Goal: Information Seeking & Learning: Find specific fact

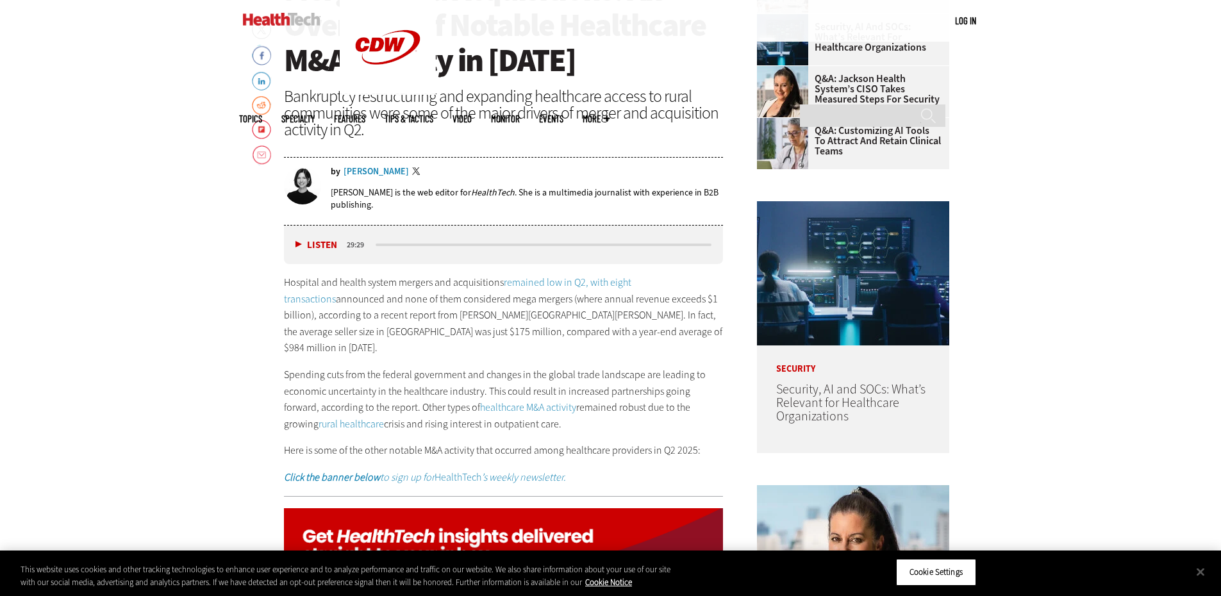
scroll to position [664, 0]
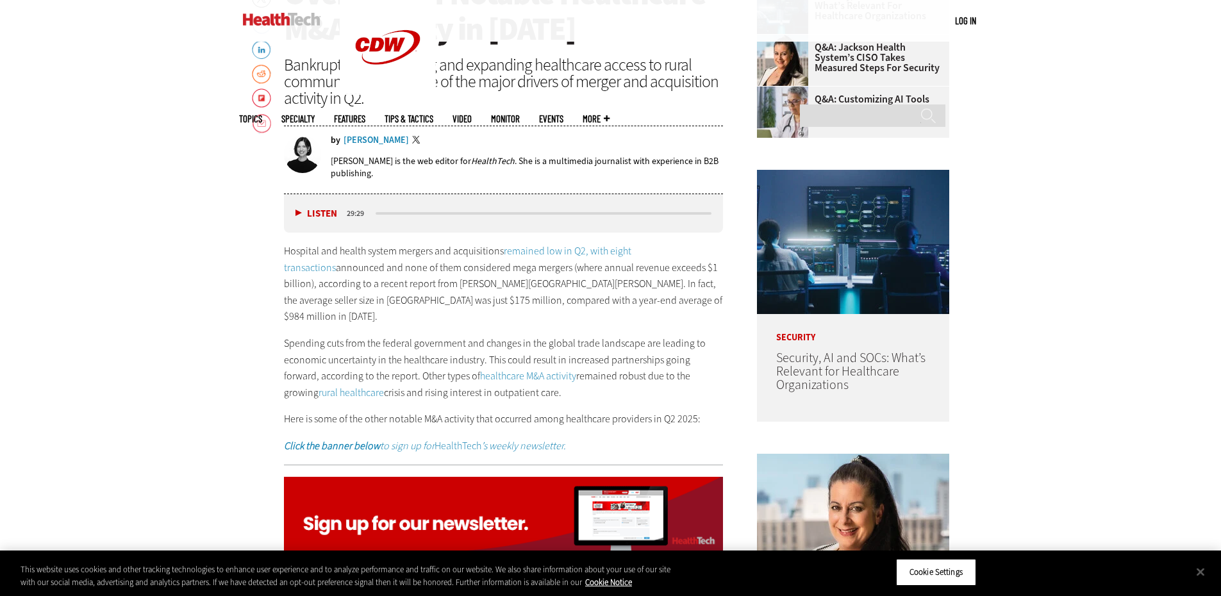
drag, startPoint x: 516, startPoint y: 361, endPoint x: 558, endPoint y: 321, distance: 58.5
click at [558, 335] on p "Spending cuts from the federal government and changes in the global trade lands…" at bounding box center [504, 367] width 440 height 65
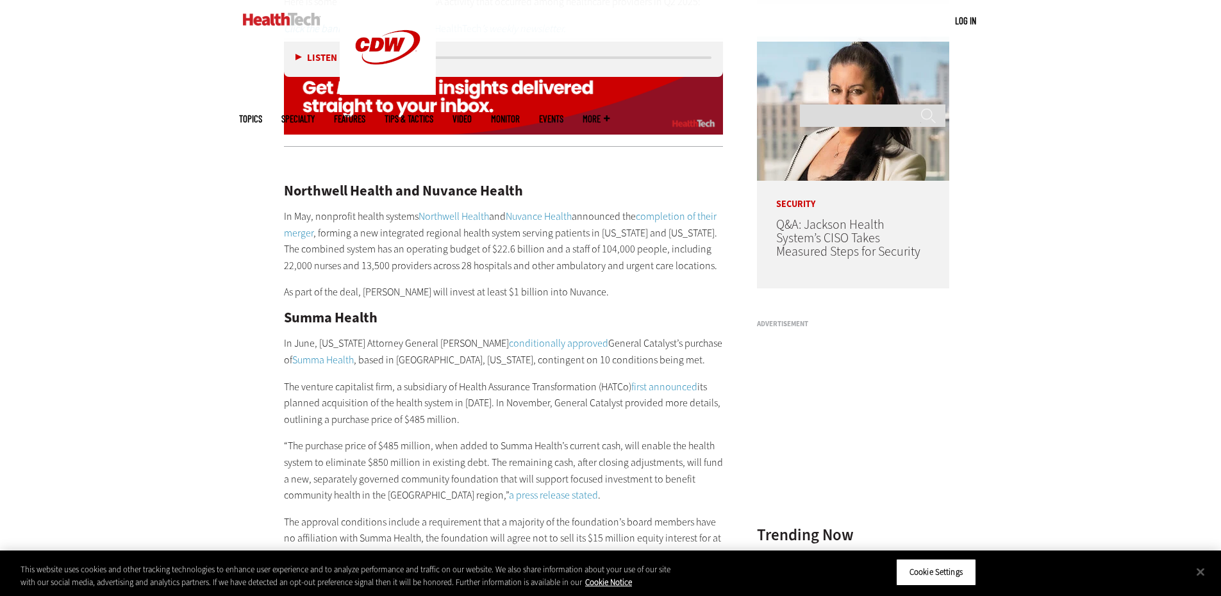
scroll to position [1082, 0]
drag, startPoint x: 393, startPoint y: 174, endPoint x: 278, endPoint y: 167, distance: 114.9
copy h2 "Northwell Health"
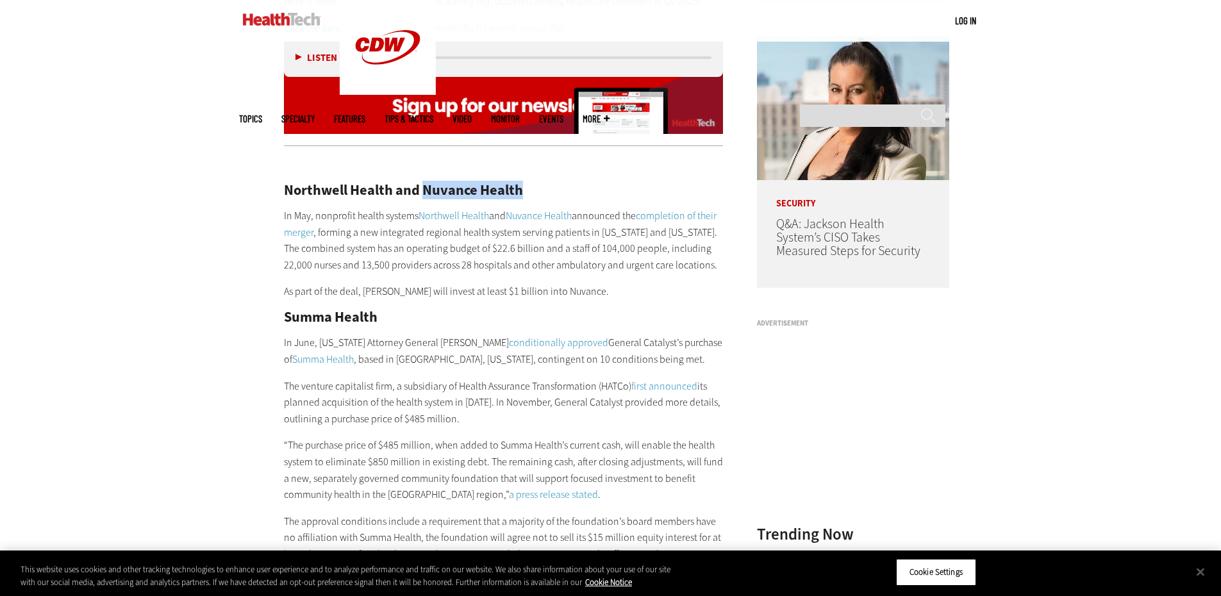
drag, startPoint x: 424, startPoint y: 175, endPoint x: 543, endPoint y: 170, distance: 119.9
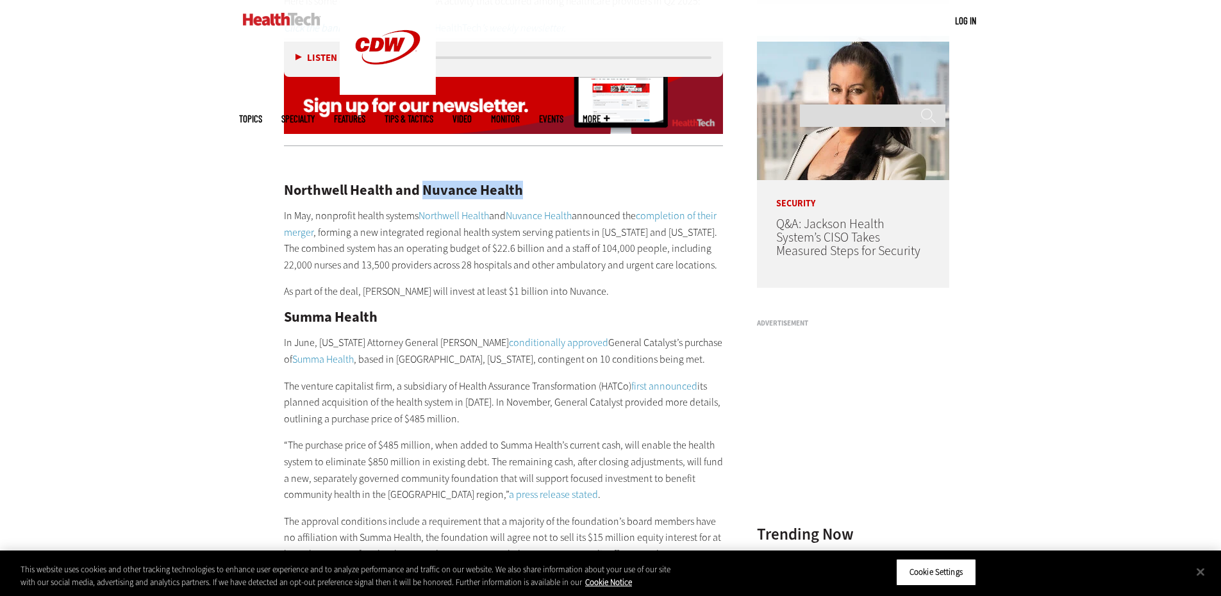
click at [543, 183] on h2 "Northwell Health and Nuvance Health" at bounding box center [504, 190] width 440 height 14
copy h2 "Nuvance Health"
click at [336, 310] on h2 "Summa Health" at bounding box center [504, 317] width 440 height 14
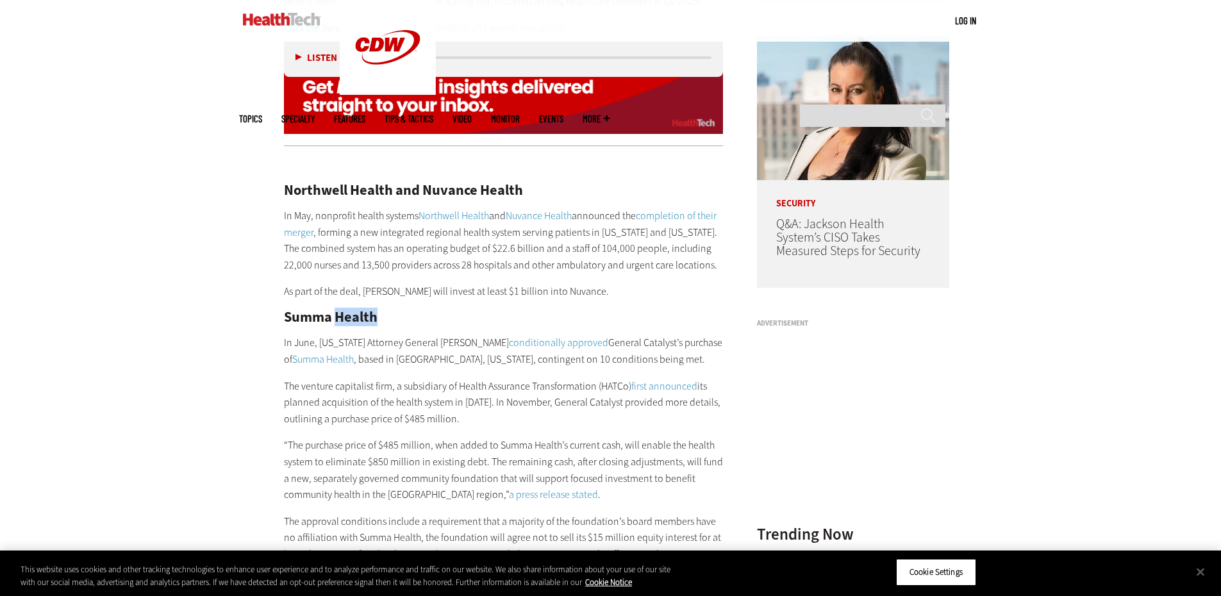
click at [336, 310] on h2 "Summa Health" at bounding box center [504, 317] width 440 height 14
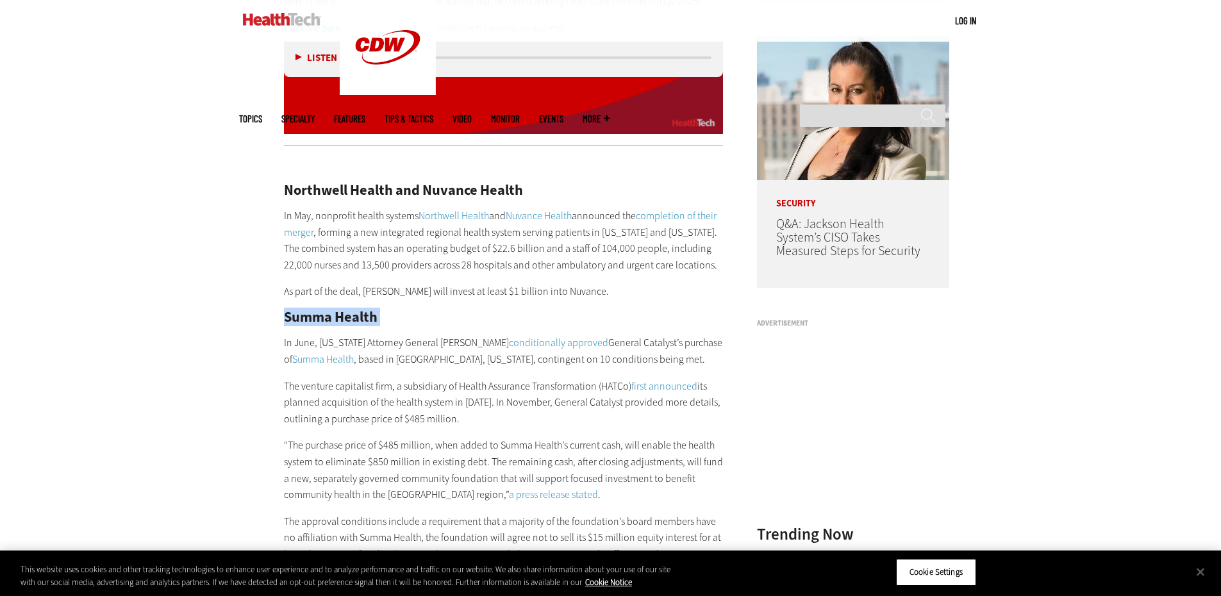
copy div "Summa Health"
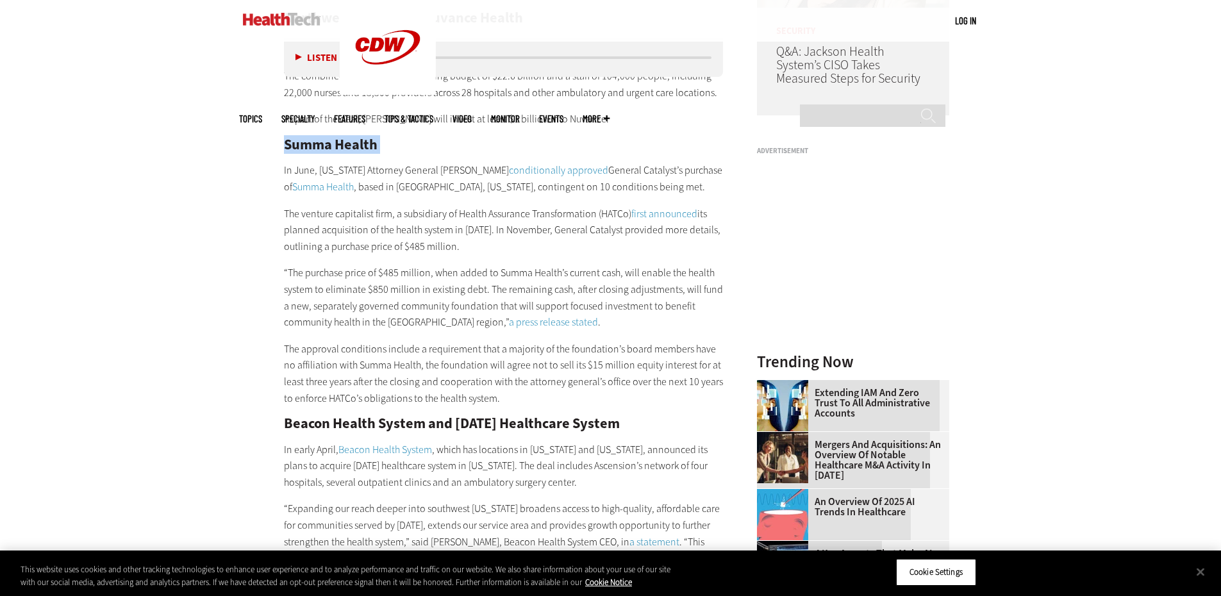
scroll to position [1257, 0]
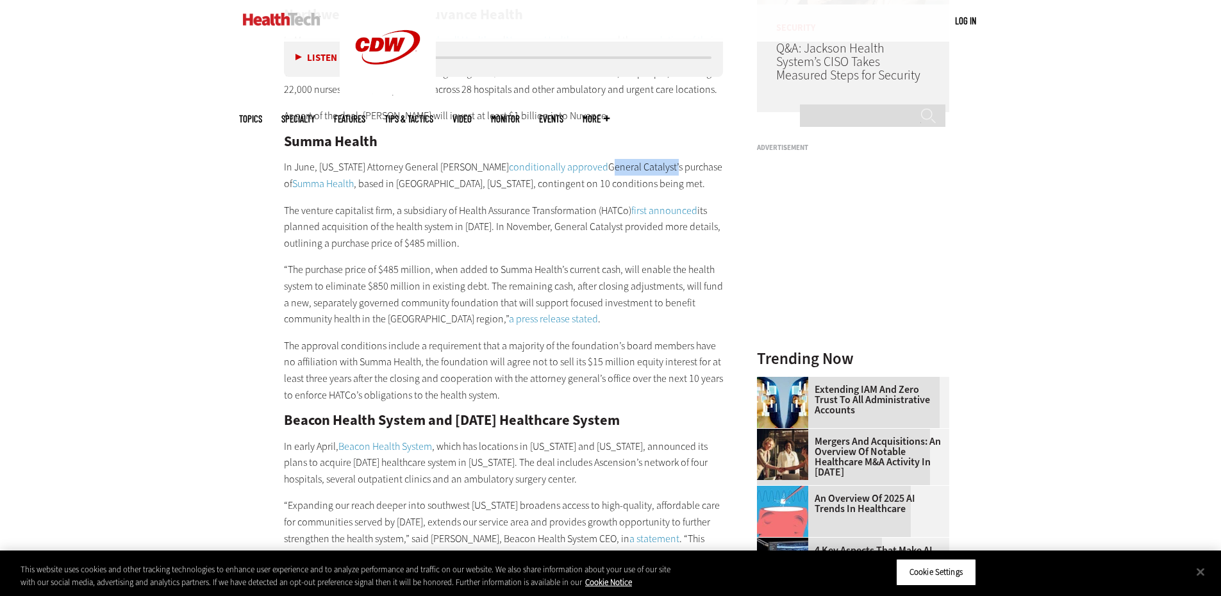
drag, startPoint x: 550, startPoint y: 149, endPoint x: 618, endPoint y: 135, distance: 68.7
copy p "General Catalyst"
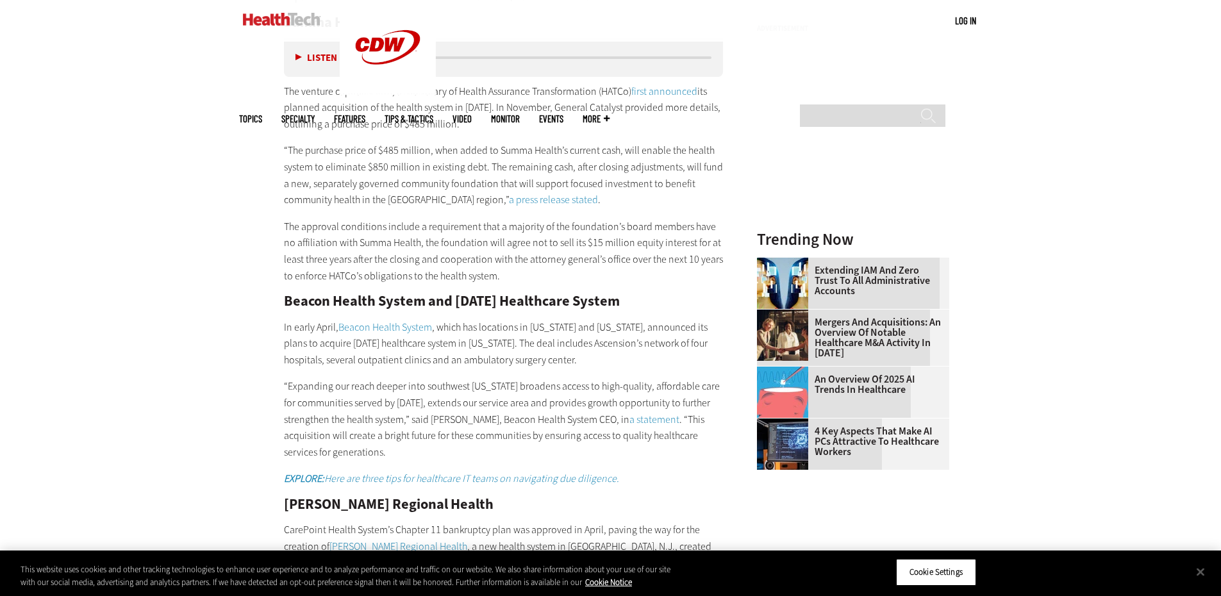
scroll to position [1378, 0]
drag, startPoint x: 286, startPoint y: 281, endPoint x: 422, endPoint y: 287, distance: 136.0
click at [422, 293] on h2 "Beacon Health System and [DATE] Healthcare System" at bounding box center [504, 300] width 440 height 14
copy h2 "Beacon Health System"
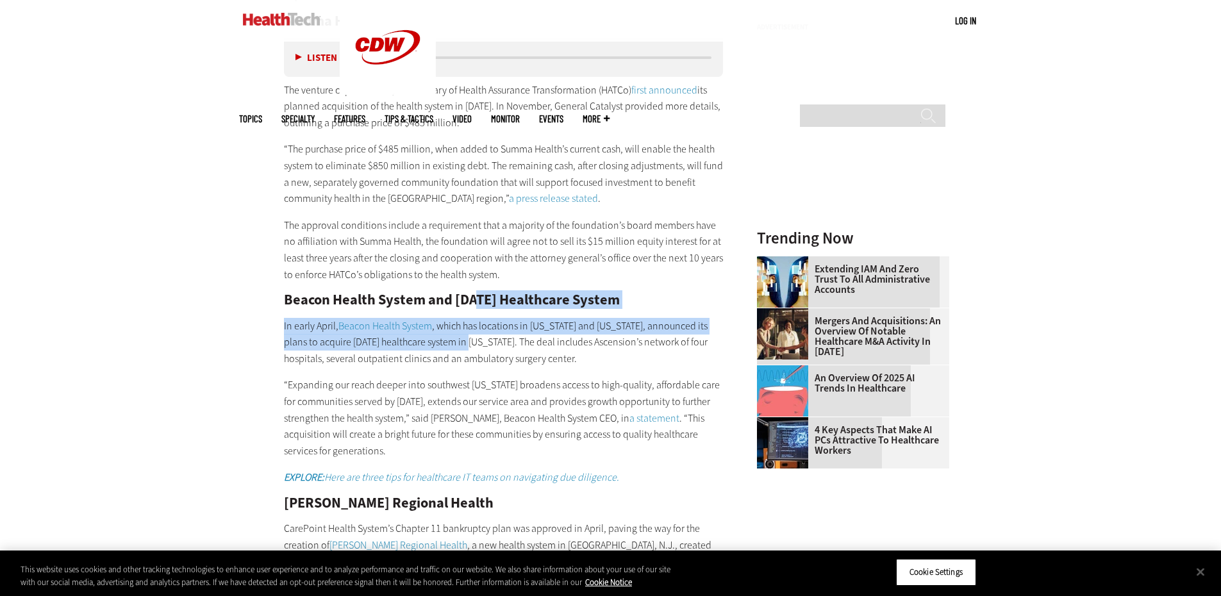
drag, startPoint x: 457, startPoint y: 329, endPoint x: 475, endPoint y: 290, distance: 42.2
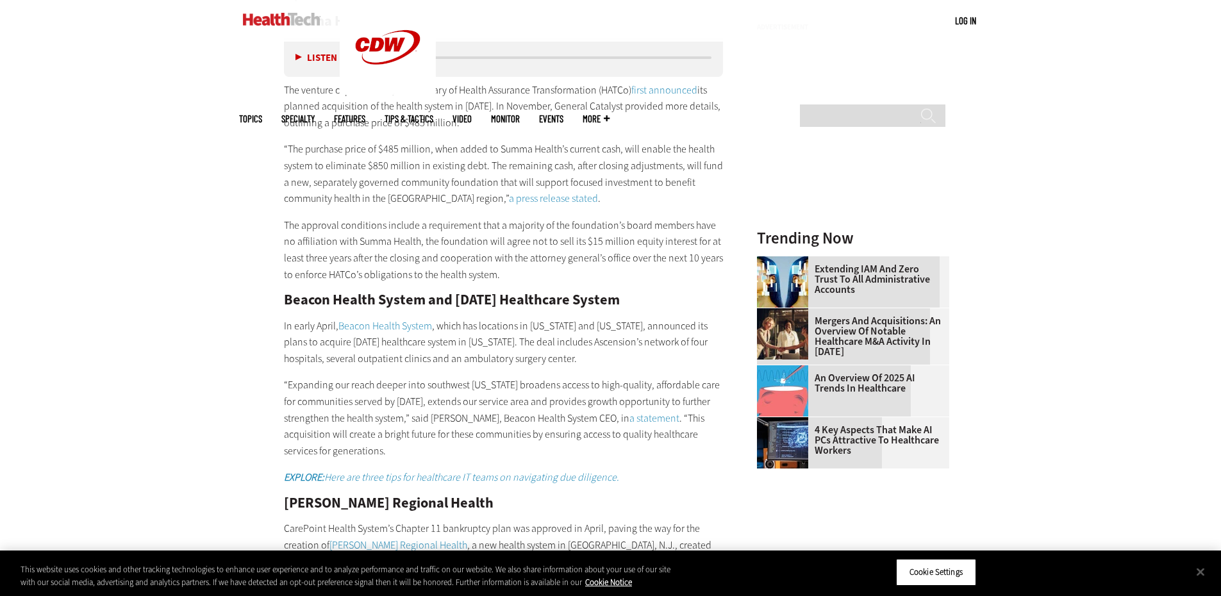
click at [452, 293] on h2 "Beacon Health System and [DATE] Healthcare System" at bounding box center [504, 300] width 440 height 14
drag, startPoint x: 454, startPoint y: 281, endPoint x: 589, endPoint y: 283, distance: 135.2
click at [589, 293] on h2 "Beacon Health System and [DATE] Healthcare System" at bounding box center [504, 300] width 440 height 14
copy h2 "Ascension Healthcare"
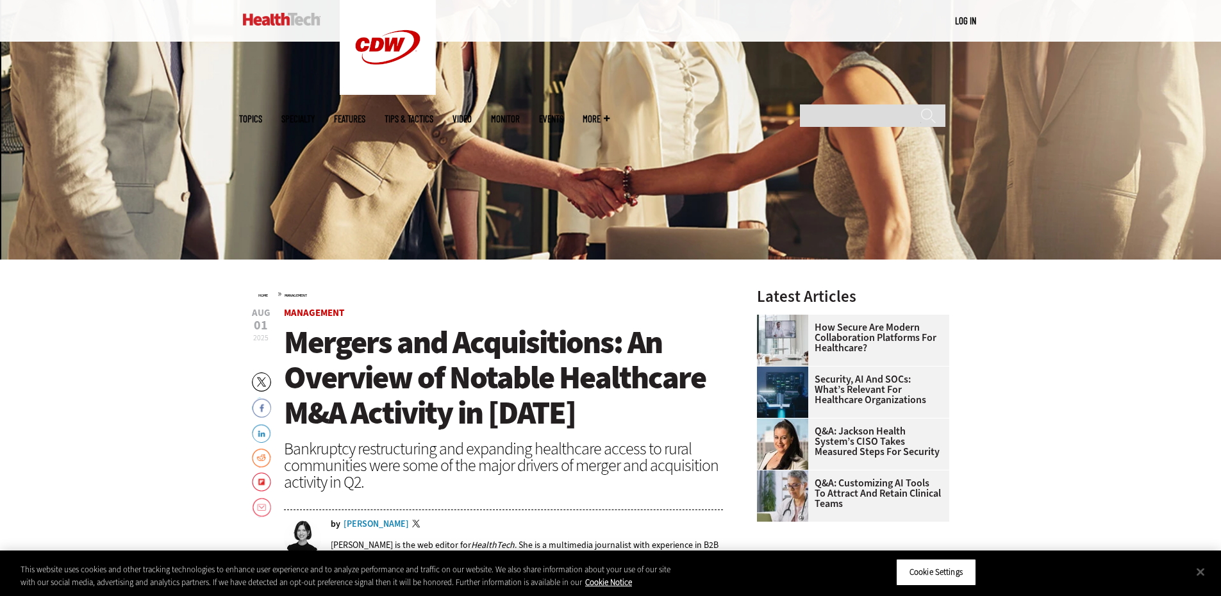
scroll to position [285, 0]
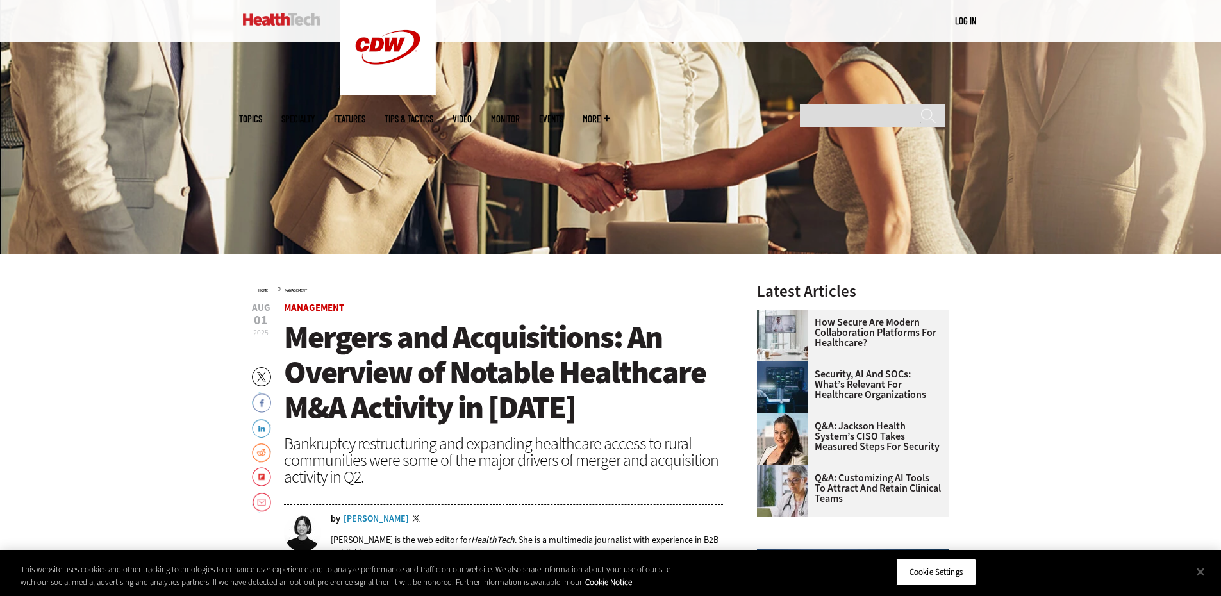
click at [302, 340] on span "Mergers and Acquisitions: An Overview of Notable Healthcare M&A Activity in [DA…" at bounding box center [495, 372] width 422 height 113
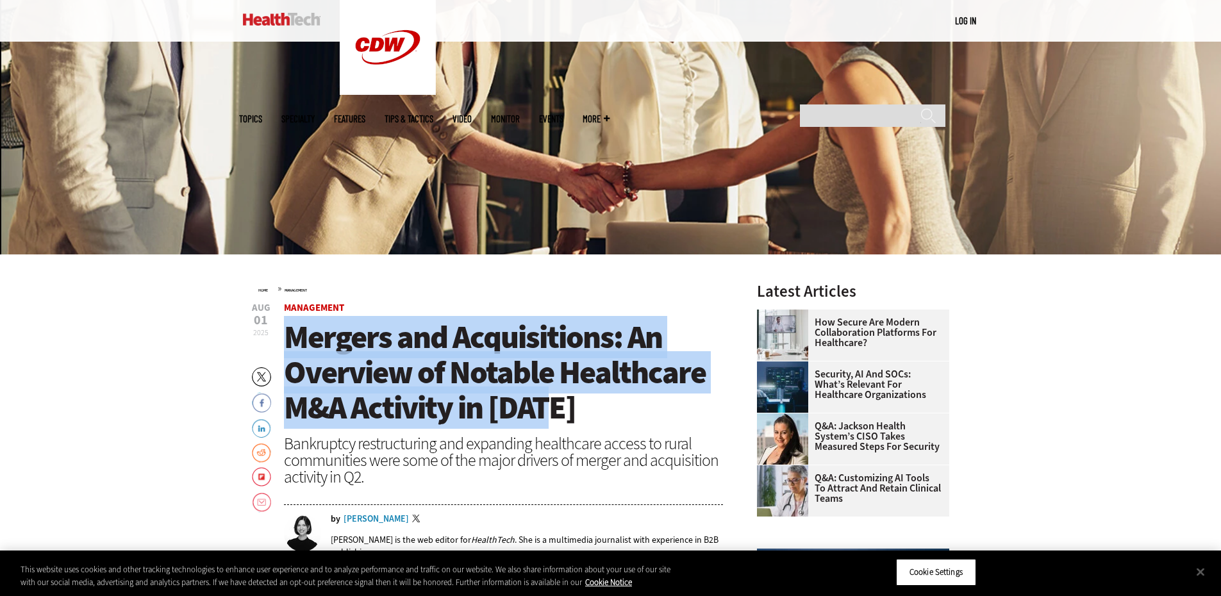
drag, startPoint x: 292, startPoint y: 340, endPoint x: 555, endPoint y: 411, distance: 272.8
click at [555, 411] on h1 "Mergers and Acquisitions: An Overview of Notable Healthcare M&A Activity in [DA…" at bounding box center [504, 373] width 440 height 106
copy span "Mergers and Acquisitions: An Overview of Notable Healthcare M&A Activity in [DA…"
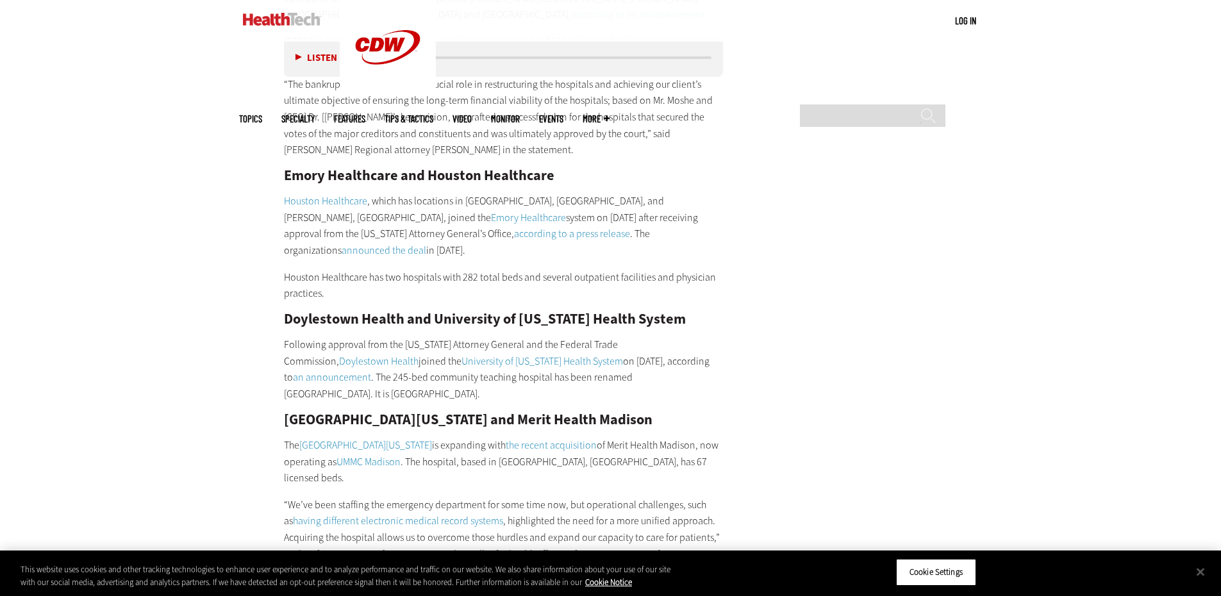
scroll to position [1940, 0]
drag, startPoint x: 286, startPoint y: 143, endPoint x: 401, endPoint y: 135, distance: 115.6
click at [401, 169] on h2 "Emory Healthcare and Houston Healthcare" at bounding box center [504, 176] width 440 height 14
copy h2 "Emory Healthcare"
click at [637, 193] on p "Houston Healthcare , which has locations in Warner Robins, Ga., and Perry, Ga.,…" at bounding box center [504, 225] width 440 height 65
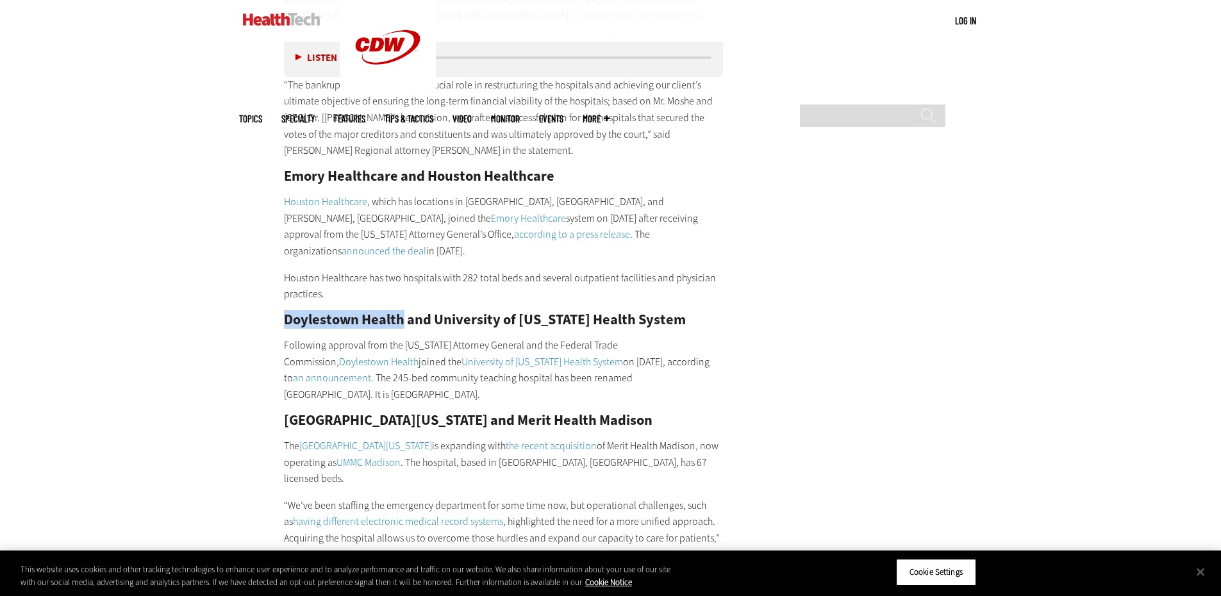
drag, startPoint x: 284, startPoint y: 268, endPoint x: 409, endPoint y: 255, distance: 125.0
click at [409, 255] on div "Northwell Health and Nuvance Health In May, nonprofit health systems Northwell …" at bounding box center [504, 125] width 440 height 1654
copy h2 "D oylestown Health"
drag, startPoint x: 437, startPoint y: 268, endPoint x: 696, endPoint y: 277, distance: 259.6
click at [696, 313] on h2 "D oylestown Health and University of Pennsylvania Health System" at bounding box center [504, 320] width 440 height 14
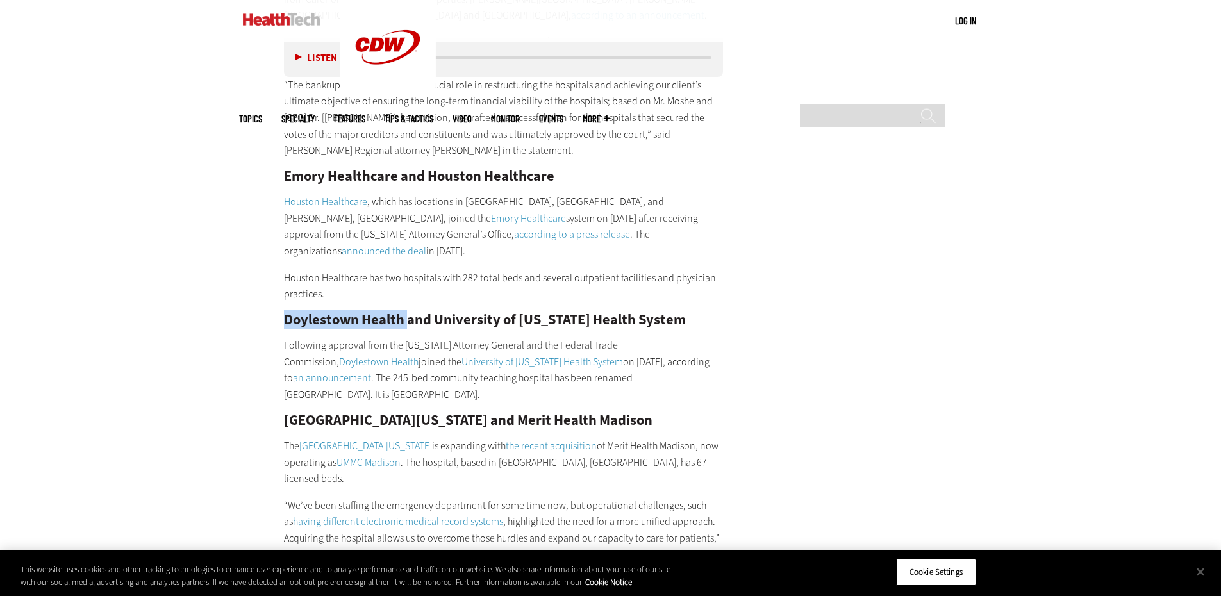
copy h2 "University of [US_STATE] Health System"
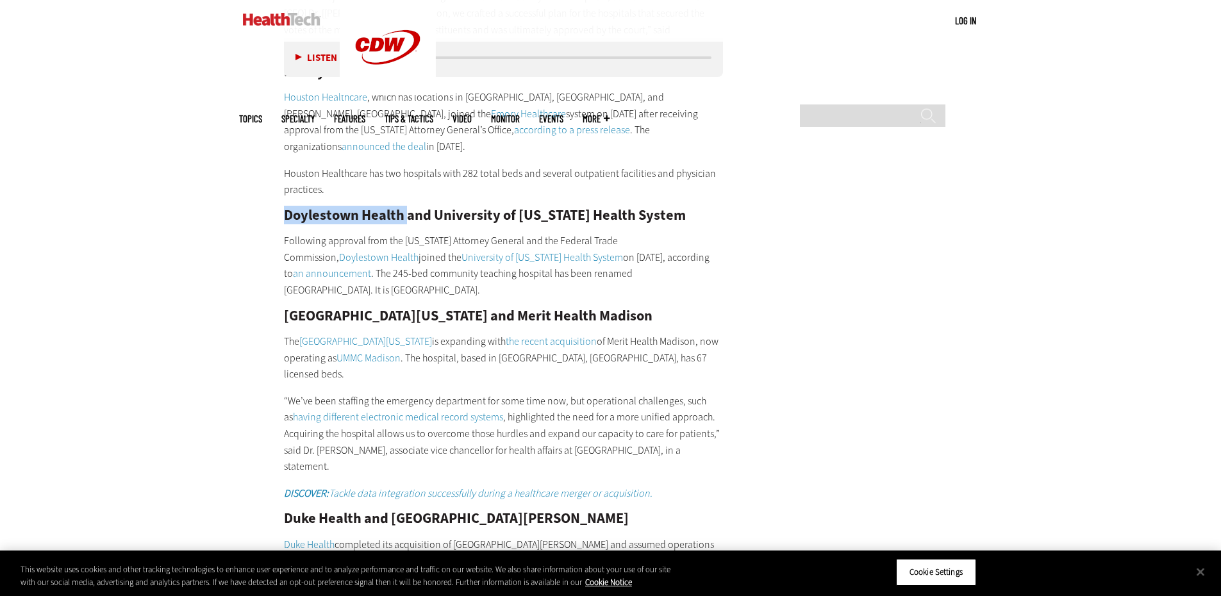
scroll to position [2048, 0]
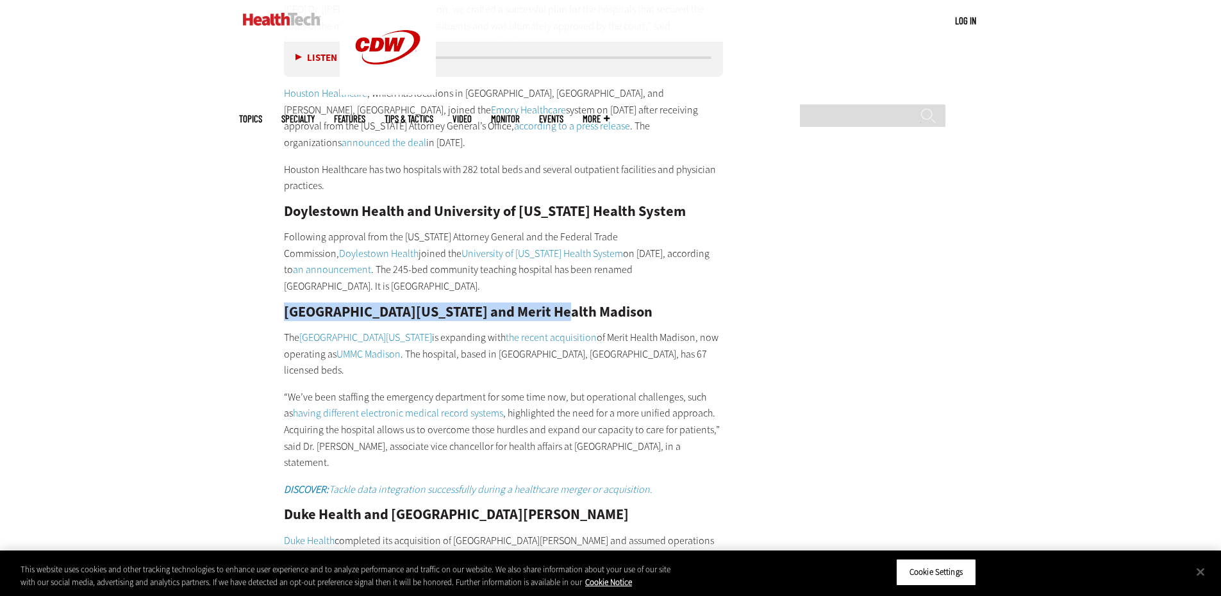
drag, startPoint x: 531, startPoint y: 261, endPoint x: 284, endPoint y: 265, distance: 246.7
click at [284, 305] on h2 "[GEOGRAPHIC_DATA][US_STATE] and Merit Health Madison" at bounding box center [504, 312] width 440 height 14
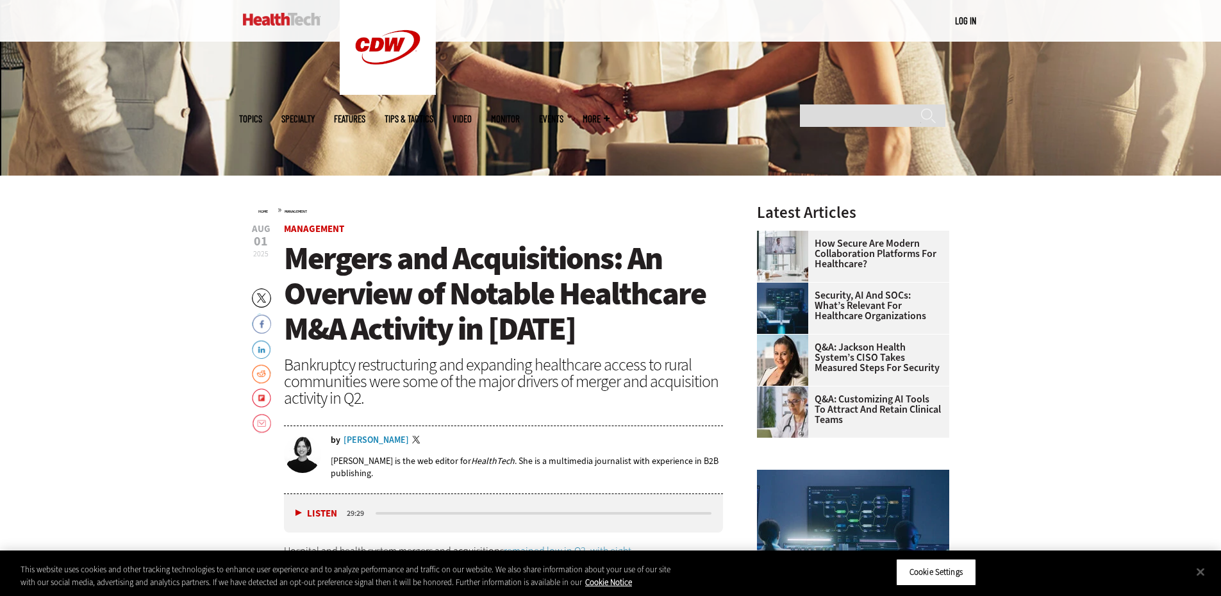
scroll to position [366, 0]
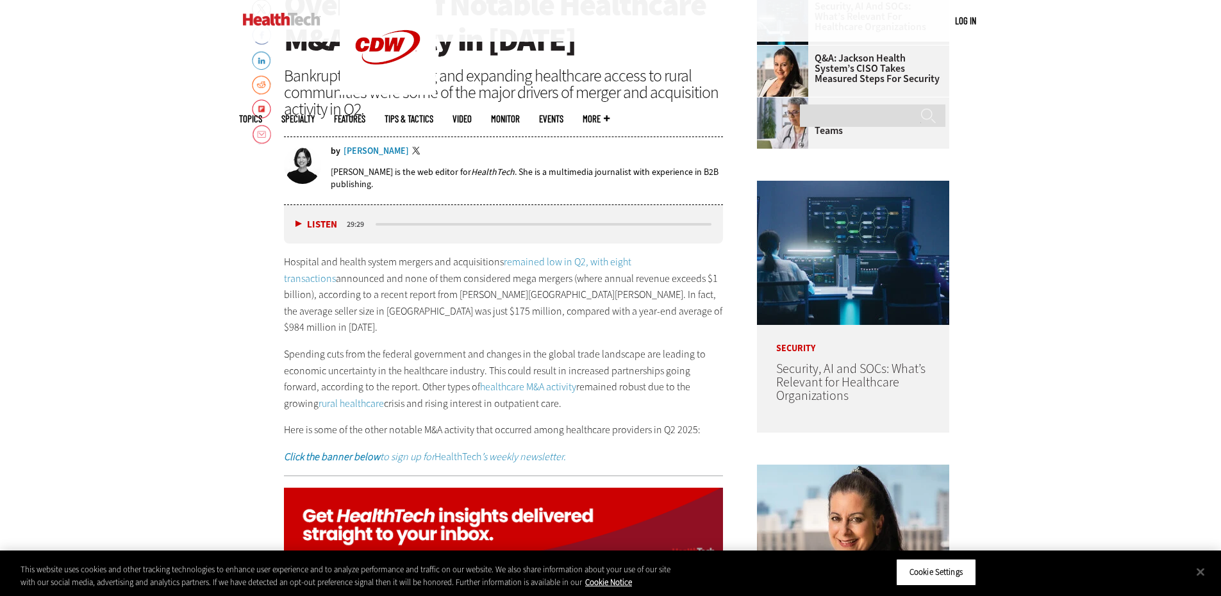
scroll to position [652, 0]
